Goal: Navigation & Orientation: Find specific page/section

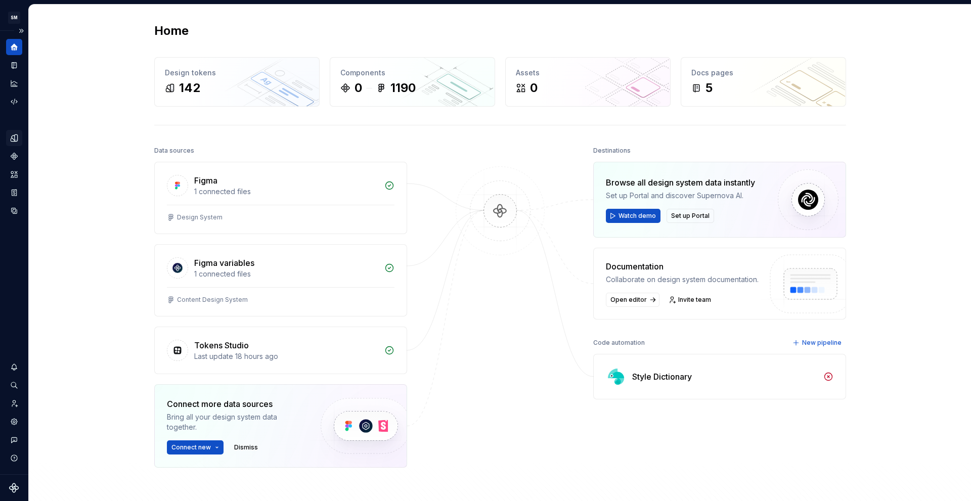
click at [8, 142] on div "Design tokens" at bounding box center [14, 138] width 16 height 16
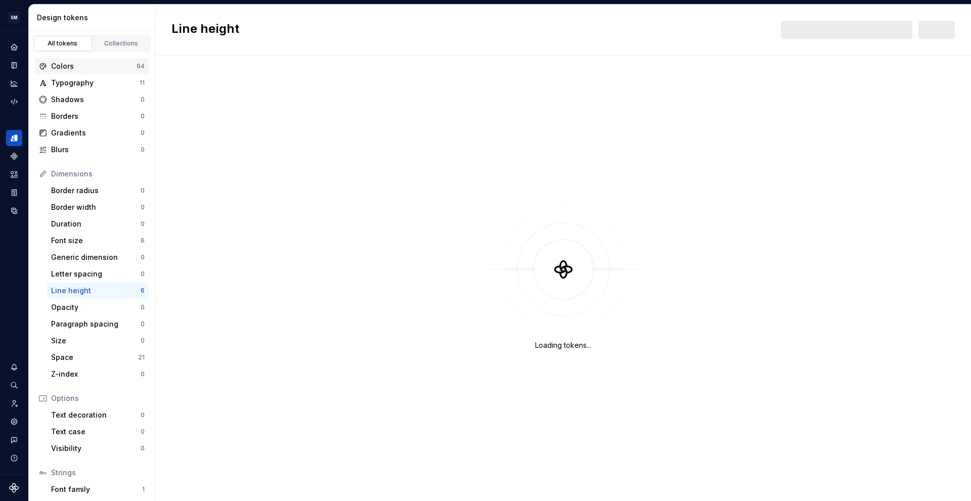
click at [73, 65] on div "Colors" at bounding box center [93, 66] width 85 height 10
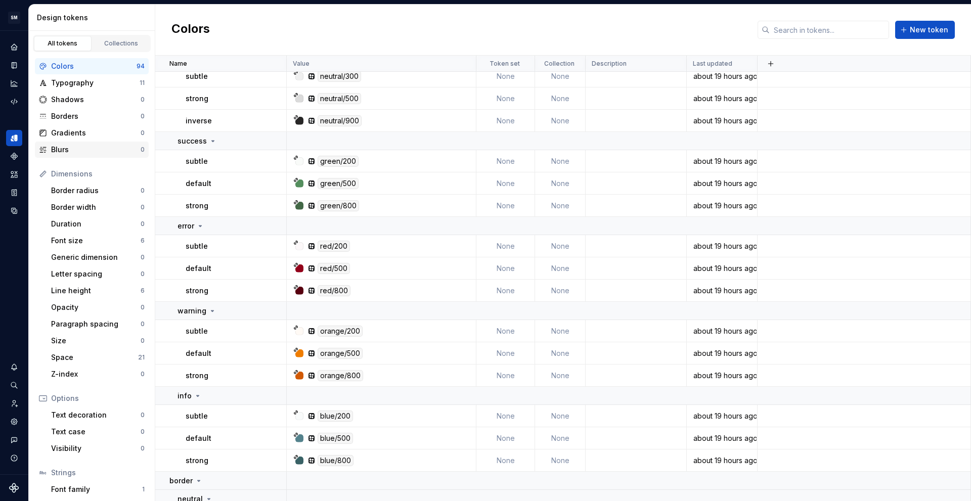
scroll to position [1847, 0]
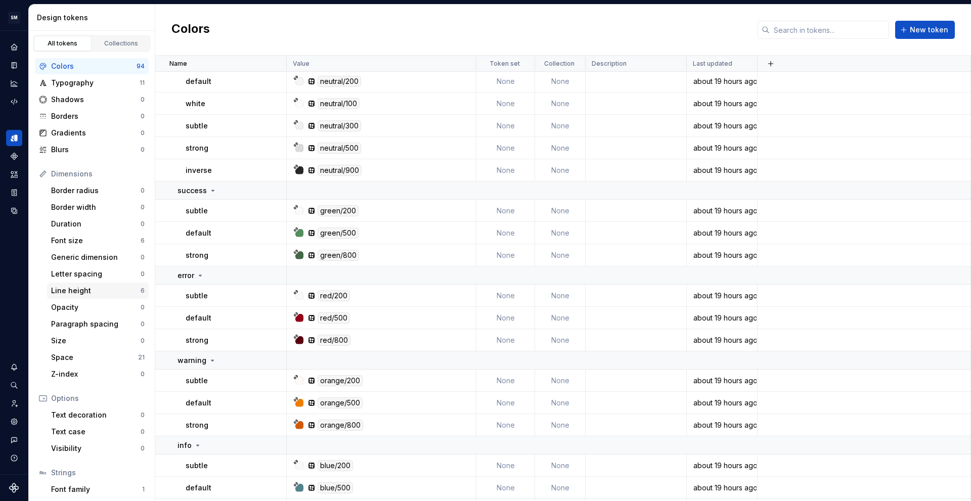
click at [80, 288] on div "Line height" at bounding box center [96, 291] width 90 height 10
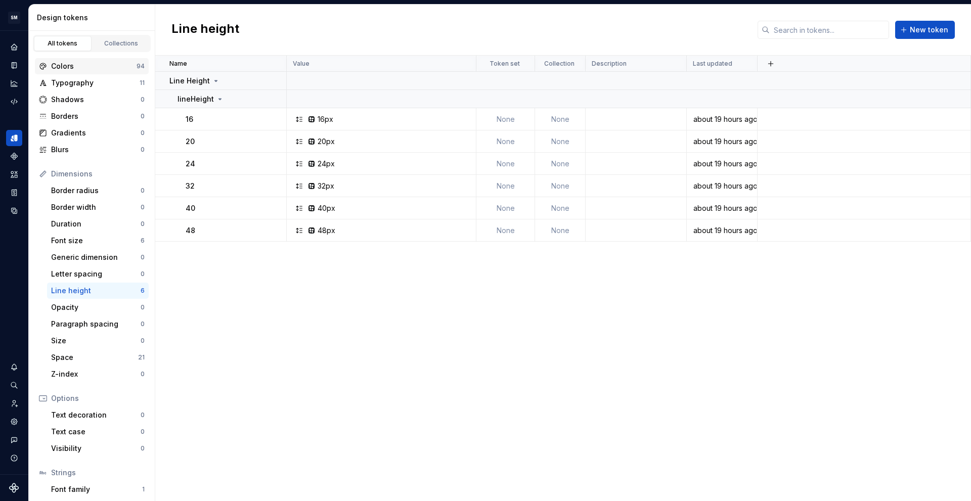
click at [85, 67] on div "Colors" at bounding box center [93, 66] width 85 height 10
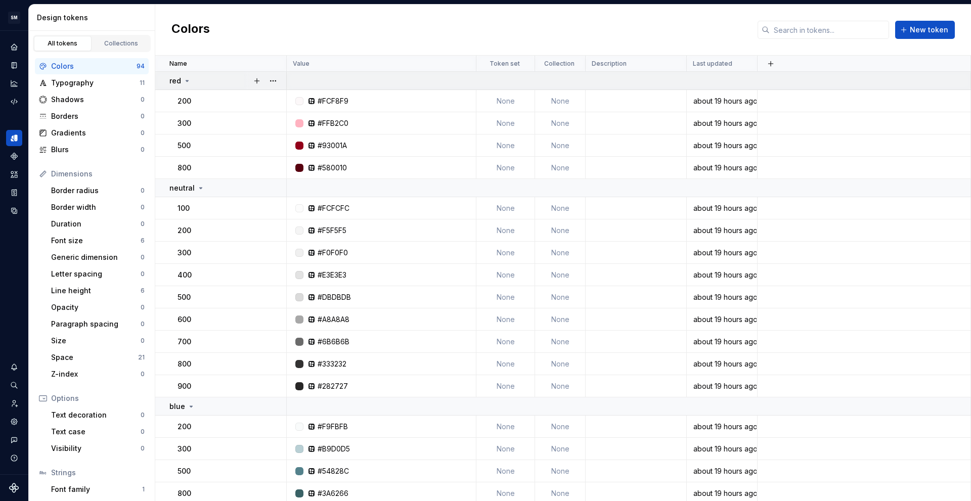
click at [192, 80] on div "red" at bounding box center [227, 81] width 116 height 10
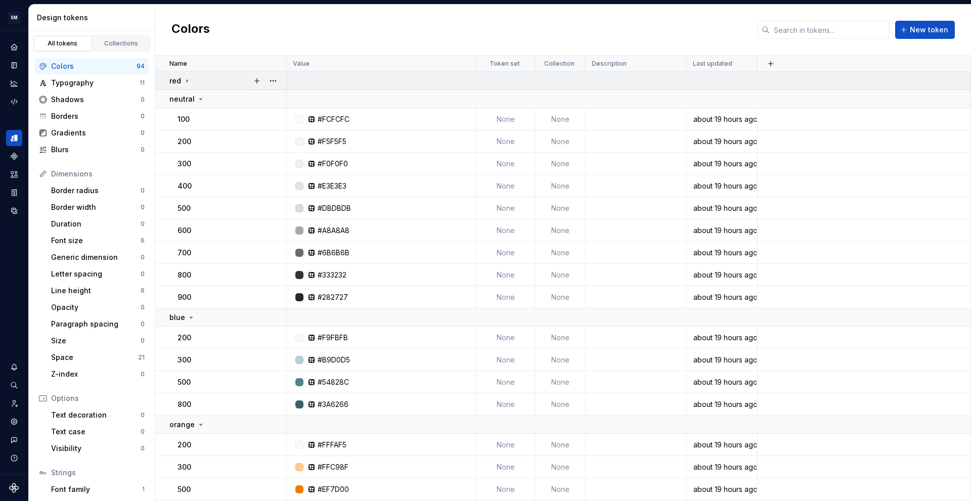
click at [193, 81] on div "red" at bounding box center [227, 81] width 116 height 10
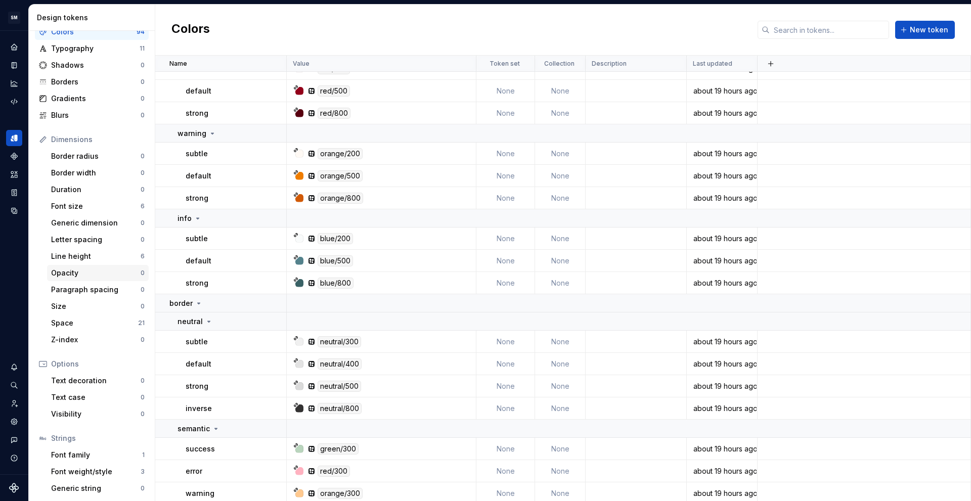
scroll to position [2, 0]
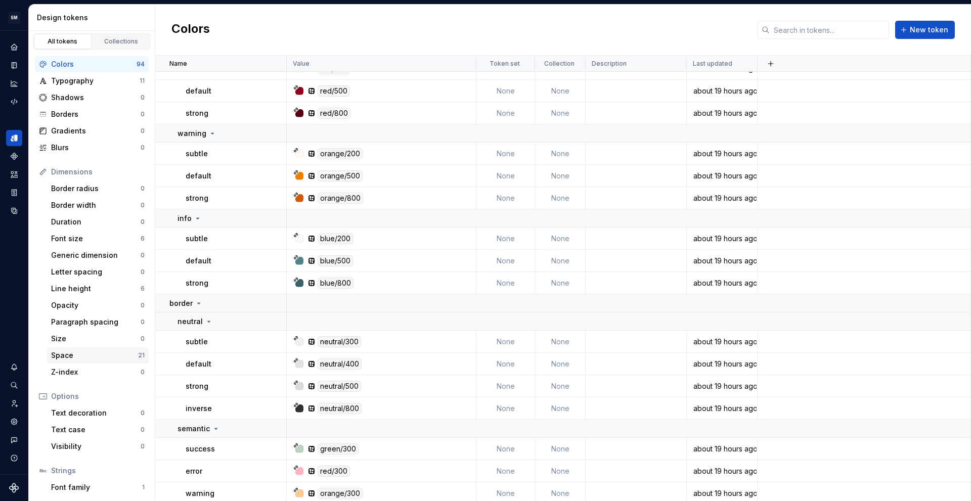
click at [82, 355] on div "Space" at bounding box center [94, 356] width 87 height 10
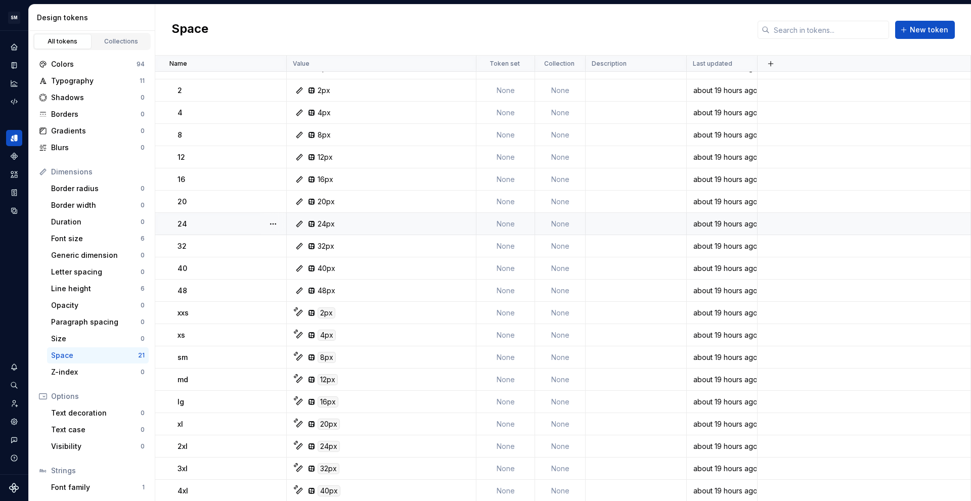
scroll to position [56, 0]
click at [17, 101] on icon "Code automation" at bounding box center [14, 102] width 7 height 6
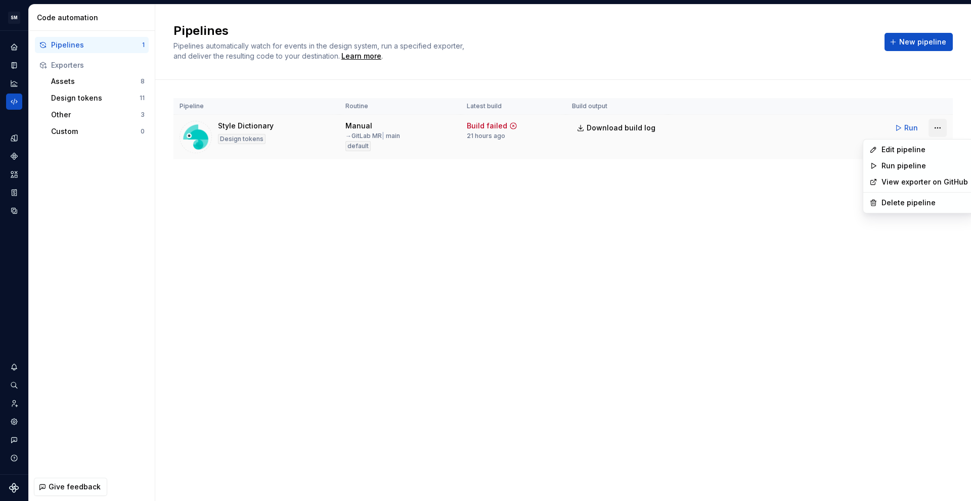
click at [939, 128] on html "SM DEV-DS M Design system data Code automation Pipelines 1 Exporters Assets 8 D…" at bounding box center [485, 250] width 971 height 501
click at [918, 154] on div "Edit pipeline" at bounding box center [925, 150] width 87 height 10
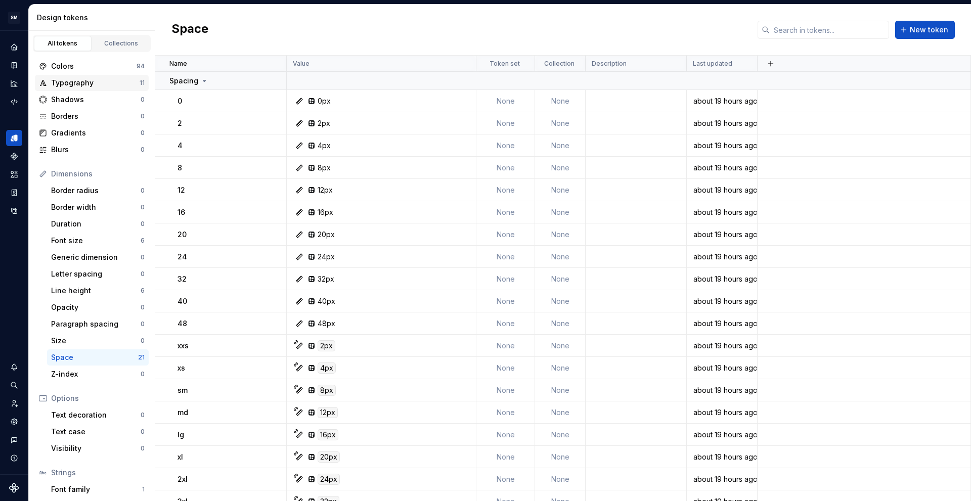
click at [83, 82] on div "Typography" at bounding box center [95, 83] width 89 height 10
